Goal: Information Seeking & Learning: Learn about a topic

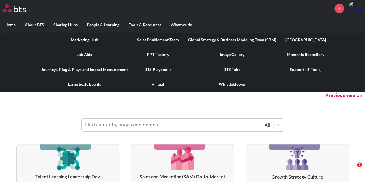
click at [91, 35] on link "Marketing Hub" at bounding box center [85, 39] width 96 height 15
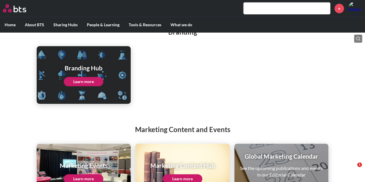
scroll to position [104, 0]
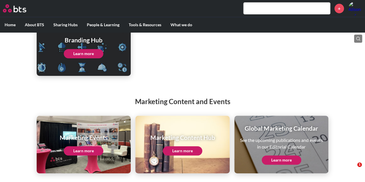
click at [83, 149] on link "Learn more" at bounding box center [84, 150] width 40 height 9
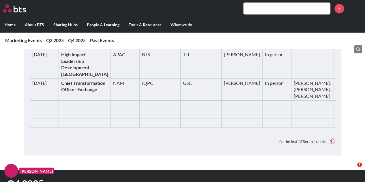
scroll to position [433, 0]
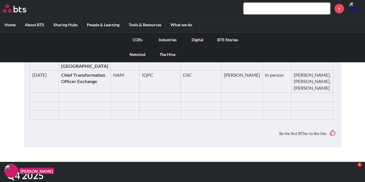
click at [139, 40] on link "COEs" at bounding box center [138, 39] width 30 height 15
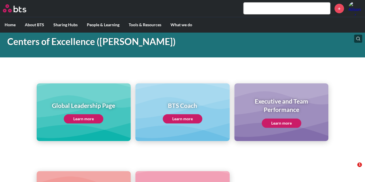
scroll to position [58, 0]
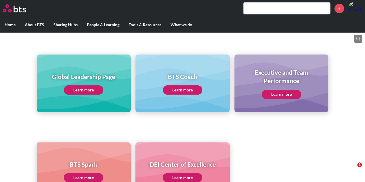
click at [275, 92] on link "Learn more" at bounding box center [282, 94] width 40 height 9
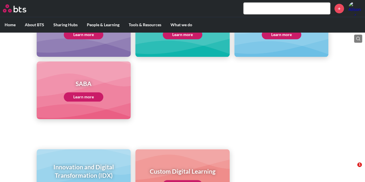
scroll to position [347, 0]
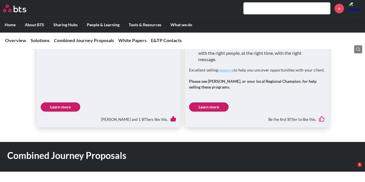
scroll to position [1183, 0]
